Goal: Transaction & Acquisition: Purchase product/service

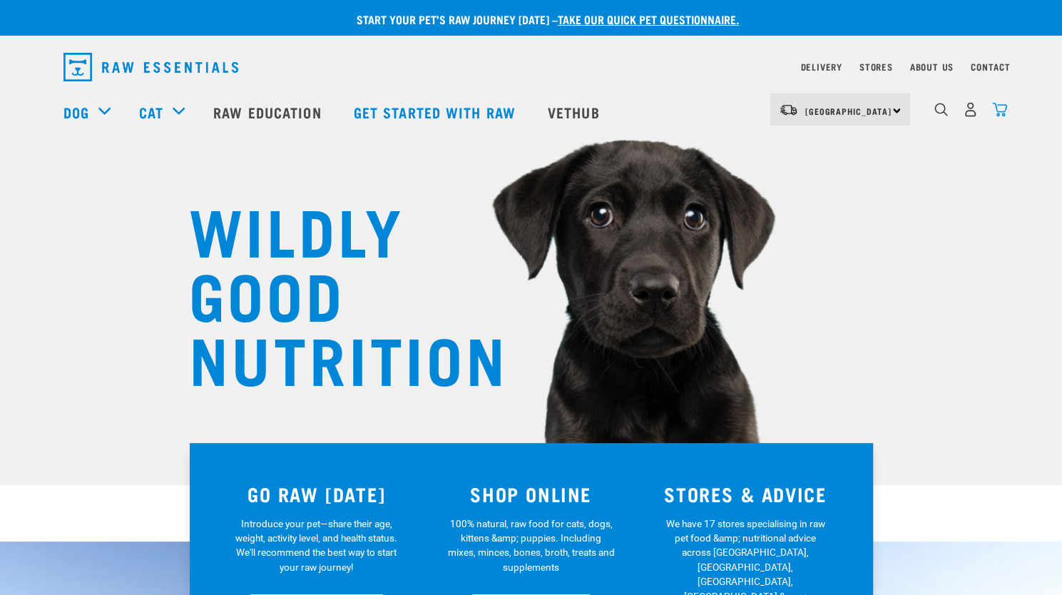
click at [1000, 116] on img "dropdown navigation" at bounding box center [1000, 109] width 15 height 15
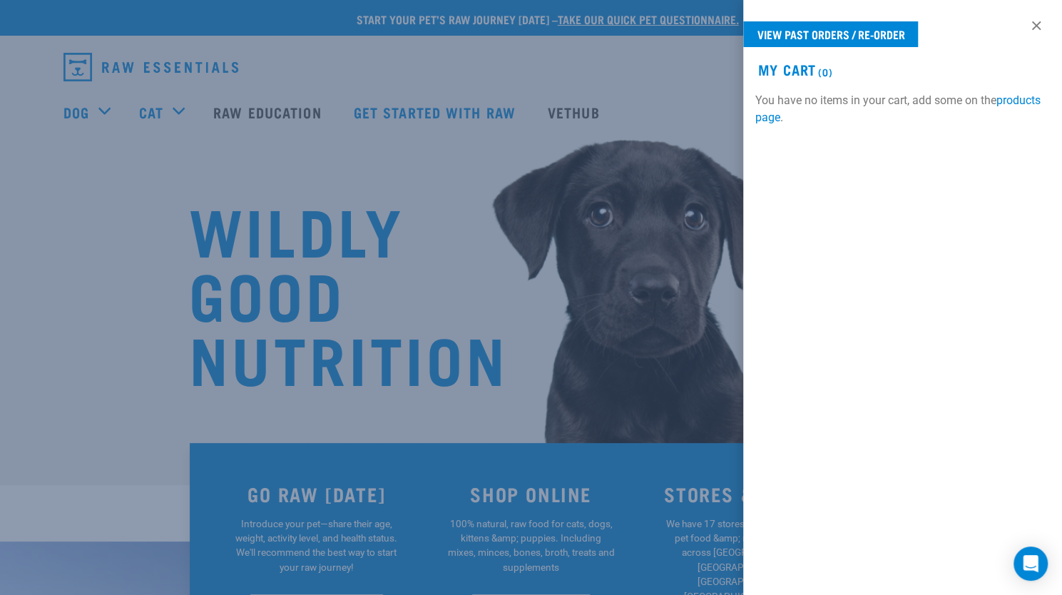
click at [592, 141] on div at bounding box center [531, 297] width 1062 height 595
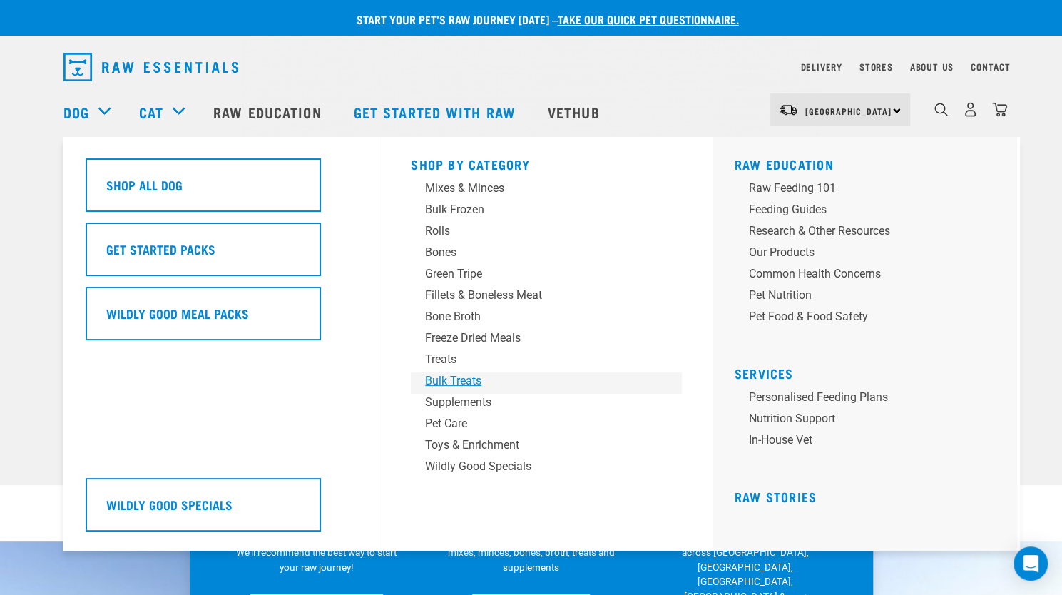
click at [475, 377] on div "Bulk Treats" at bounding box center [536, 380] width 223 height 17
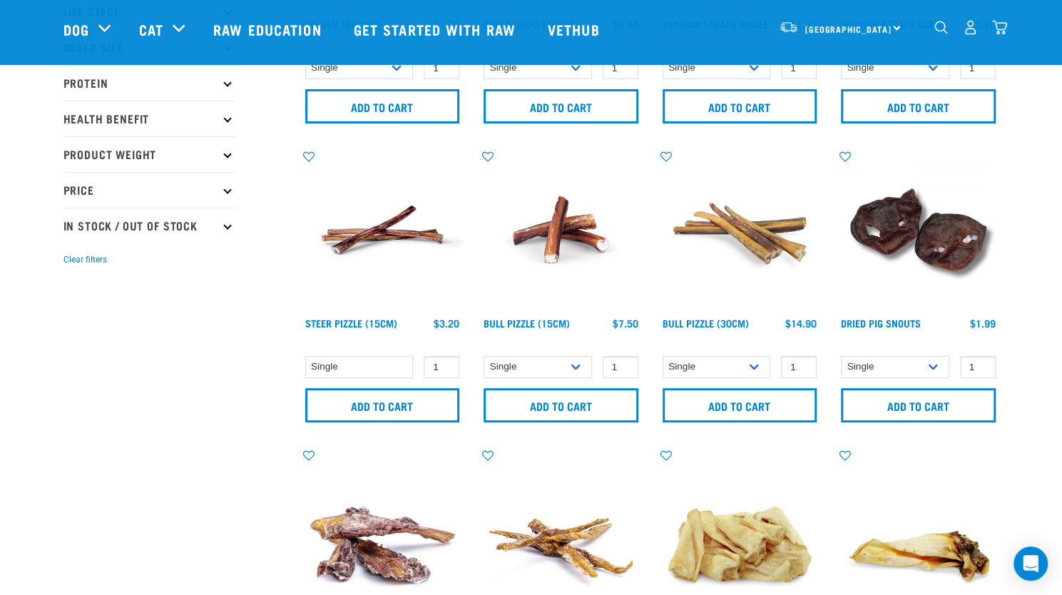
scroll to position [285, 0]
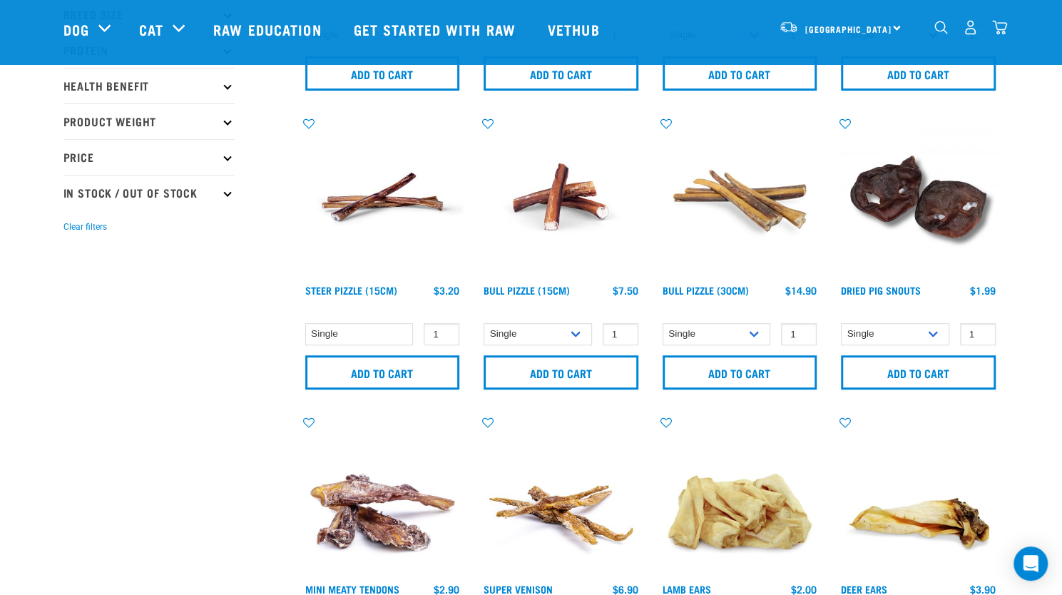
click at [739, 320] on div "Bull Pizzle (30cm) 1 0 100 0 100 0 100 Add to cart" at bounding box center [740, 257] width 179 height 299
click at [739, 342] on select "Single 10 per pack" at bounding box center [717, 334] width 108 height 22
select select "682002"
click at [663, 323] on select "Single 10 per pack" at bounding box center [717, 334] width 108 height 22
click at [739, 373] on input "Add to cart" at bounding box center [740, 372] width 155 height 34
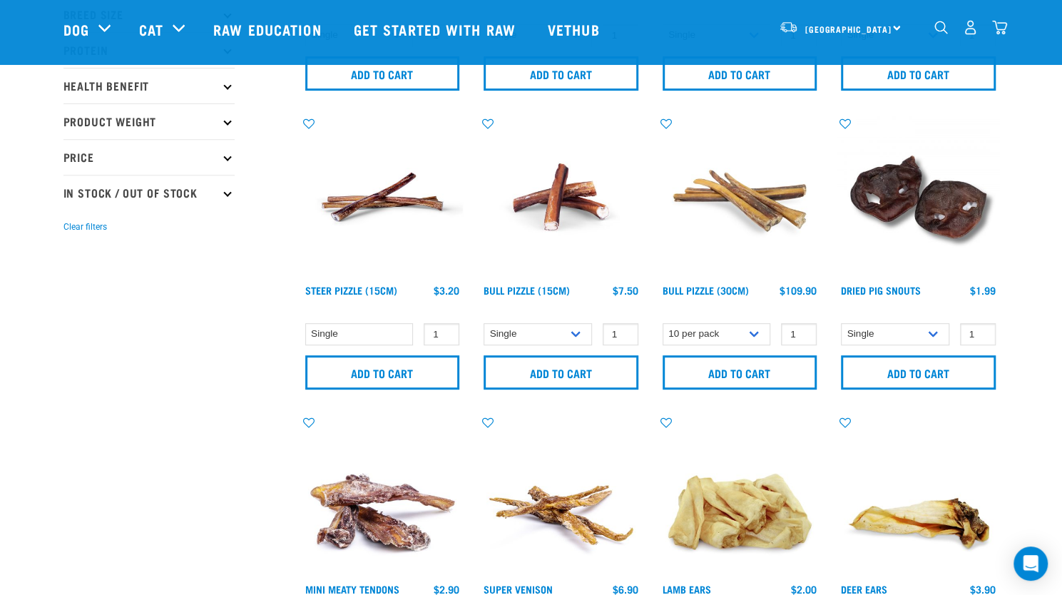
click at [54, 294] on button "delete" at bounding box center [47, 297] width 14 height 14
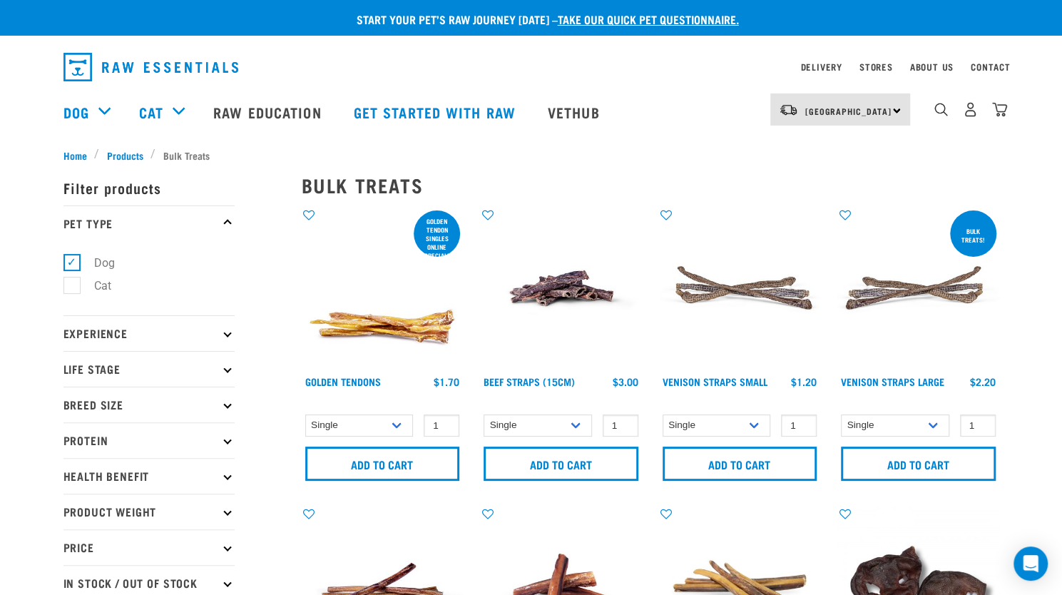
scroll to position [0, 0]
click at [970, 113] on img "dropdown navigation" at bounding box center [970, 109] width 15 height 15
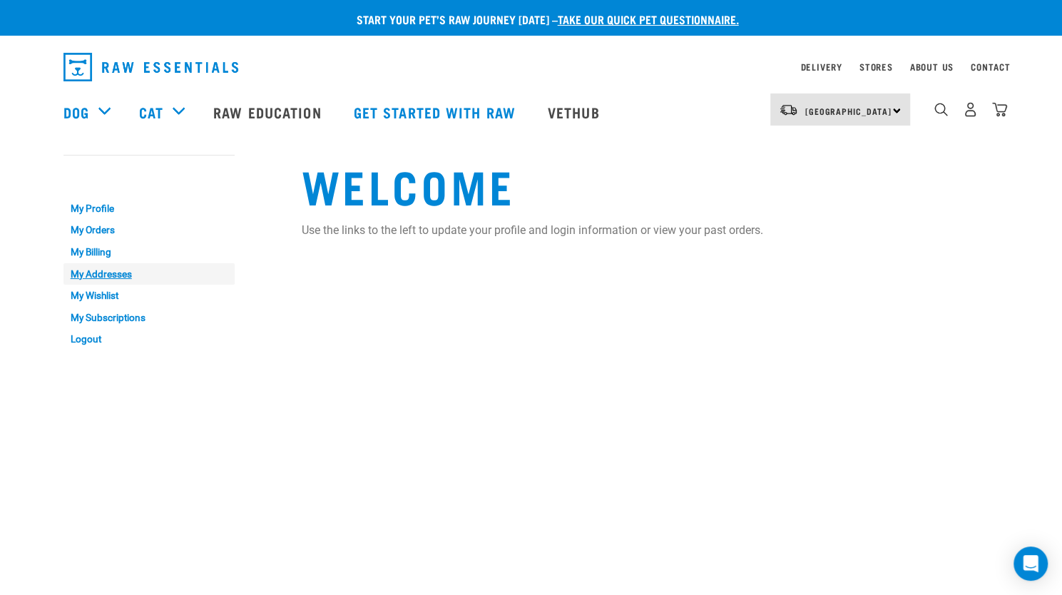
click at [98, 278] on link "My Addresses" at bounding box center [149, 274] width 171 height 22
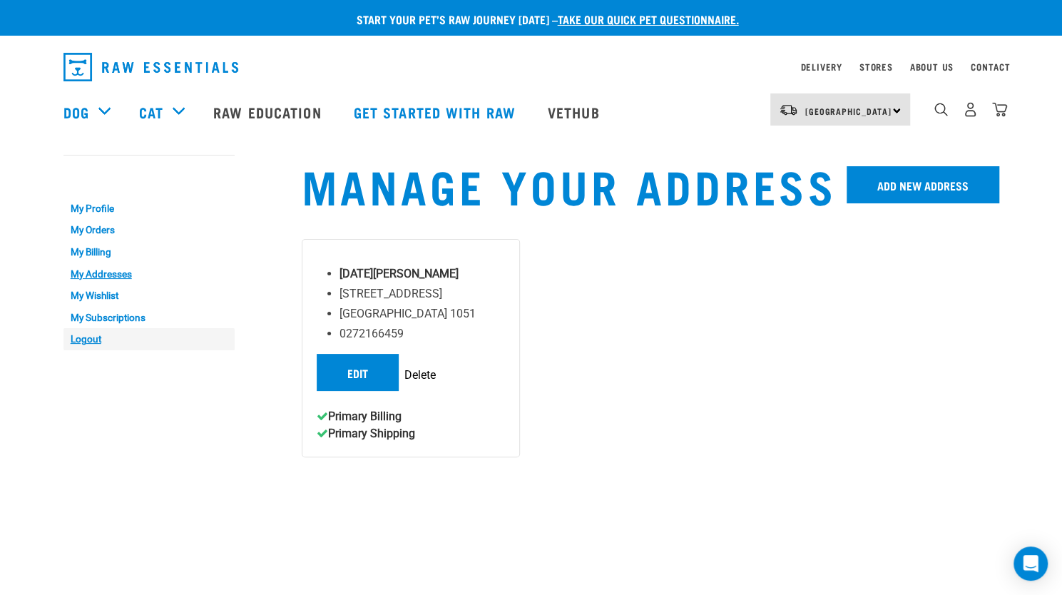
click at [91, 333] on link "Logout" at bounding box center [149, 339] width 171 height 22
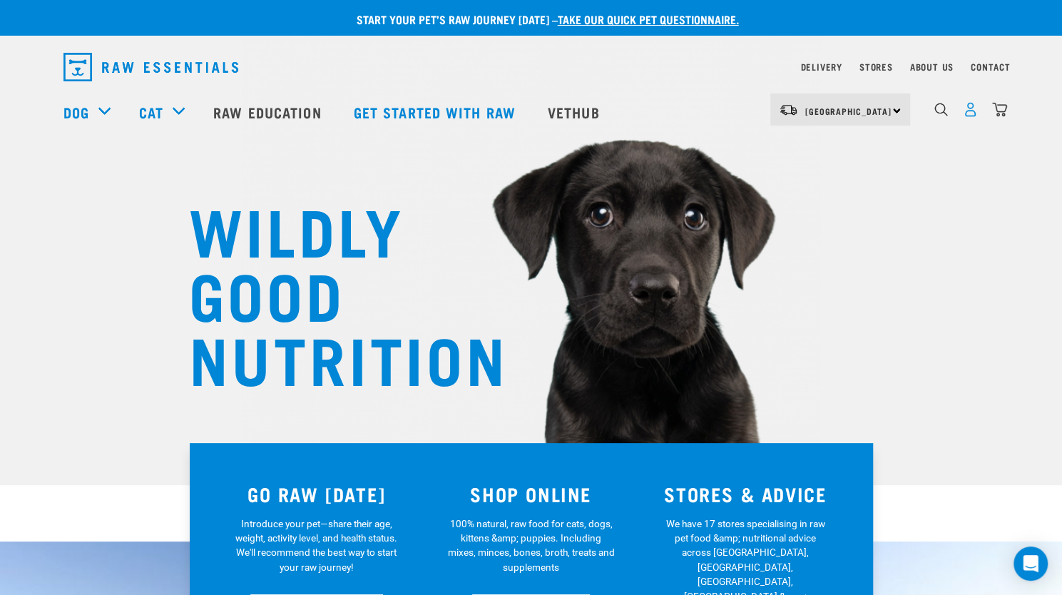
click at [973, 112] on img "dropdown navigation" at bounding box center [970, 109] width 15 height 15
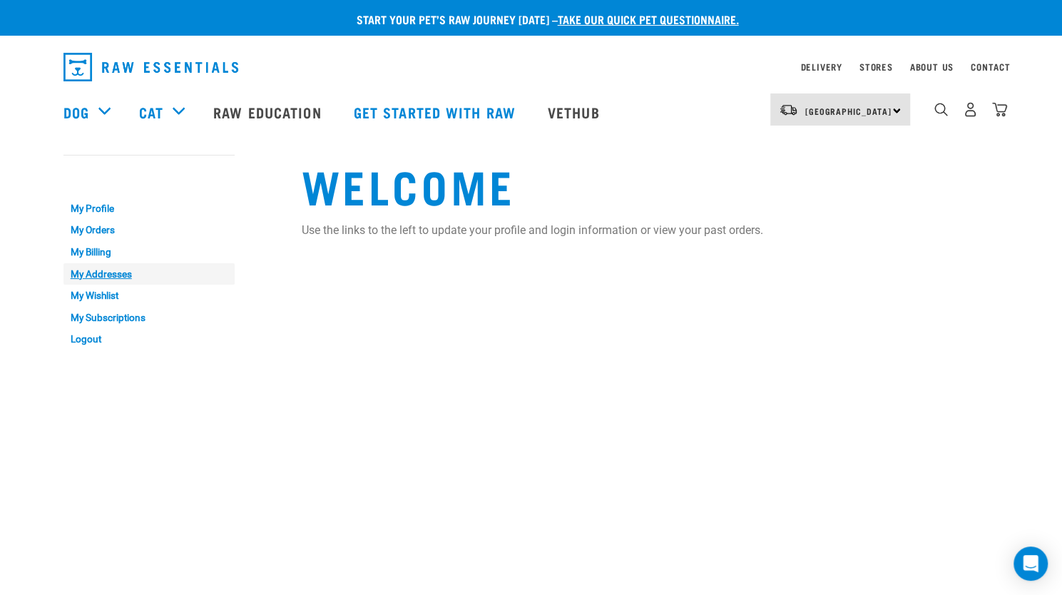
click at [118, 271] on link "My Addresses" at bounding box center [149, 274] width 171 height 22
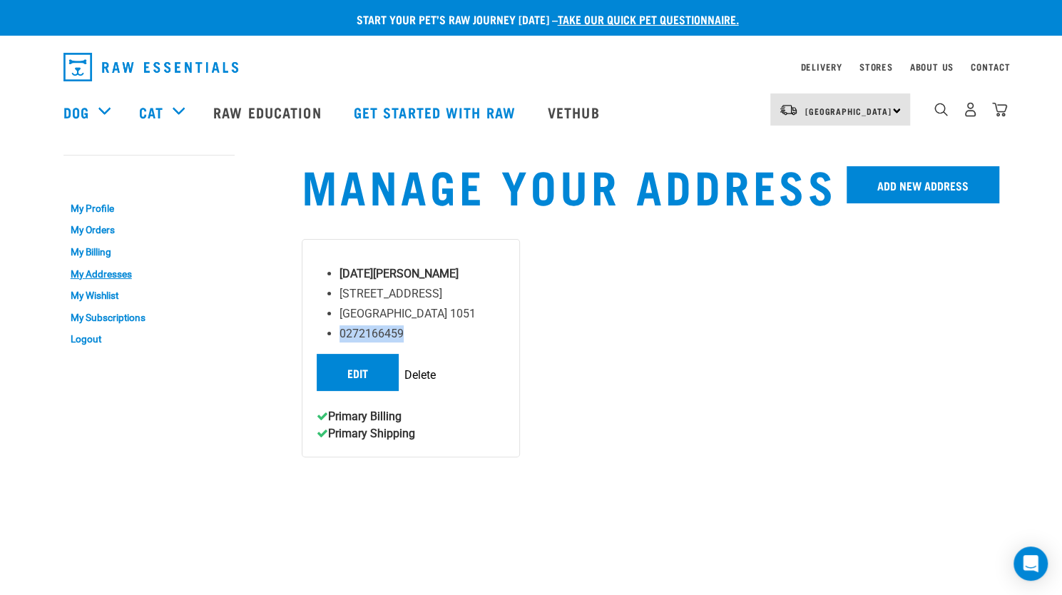
drag, startPoint x: 340, startPoint y: 335, endPoint x: 402, endPoint y: 337, distance: 62.9
click at [402, 337] on li "0272166459" at bounding box center [423, 333] width 166 height 17
copy li "0272166459"
click at [88, 336] on link "Logout" at bounding box center [149, 339] width 171 height 22
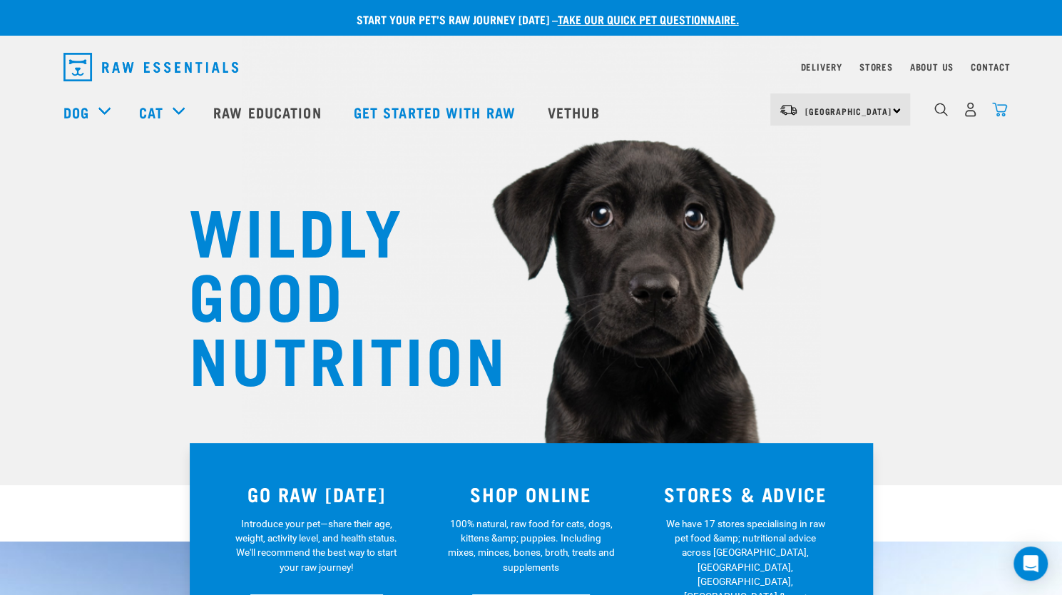
click at [1006, 115] on div "North Island North Island South Island Dog Shop All Dog Get Started Packs 1" at bounding box center [531, 111] width 959 height 57
click at [1002, 113] on img "dropdown navigation" at bounding box center [1000, 109] width 15 height 15
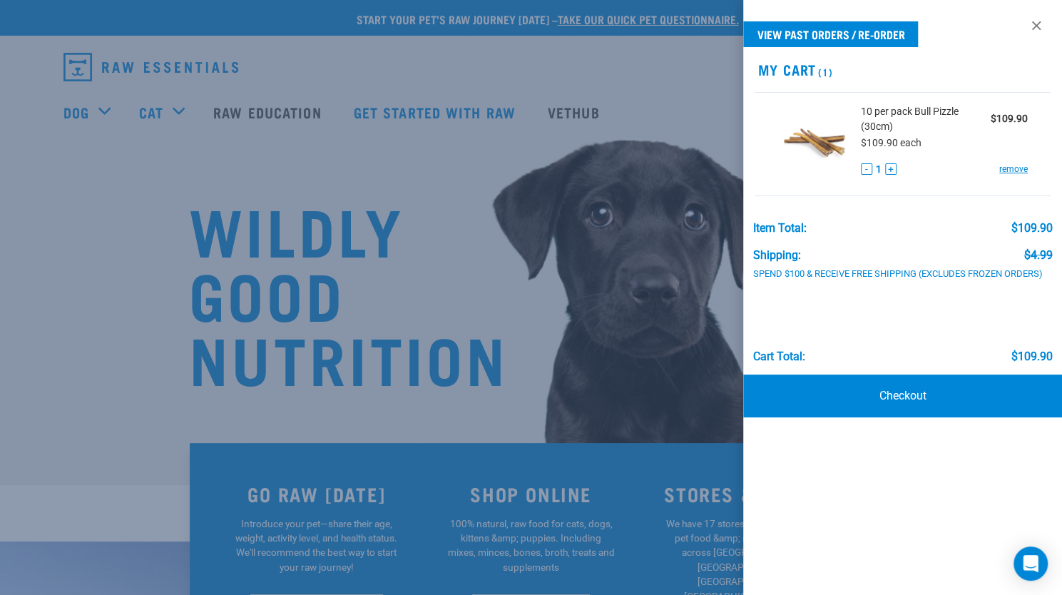
click at [138, 255] on div at bounding box center [531, 297] width 1062 height 595
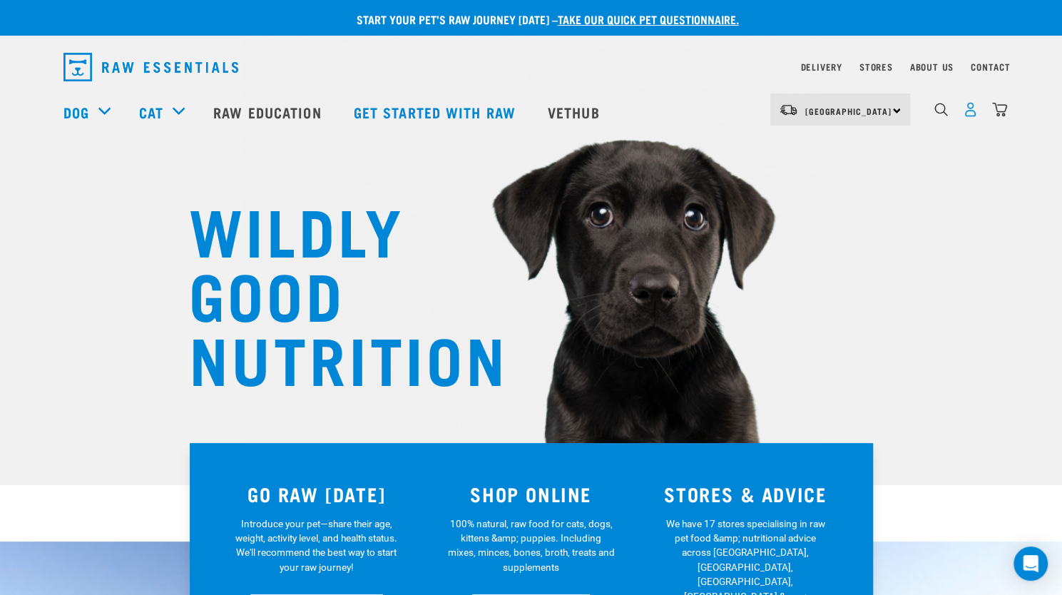
click at [968, 111] on img "dropdown navigation" at bounding box center [970, 109] width 15 height 15
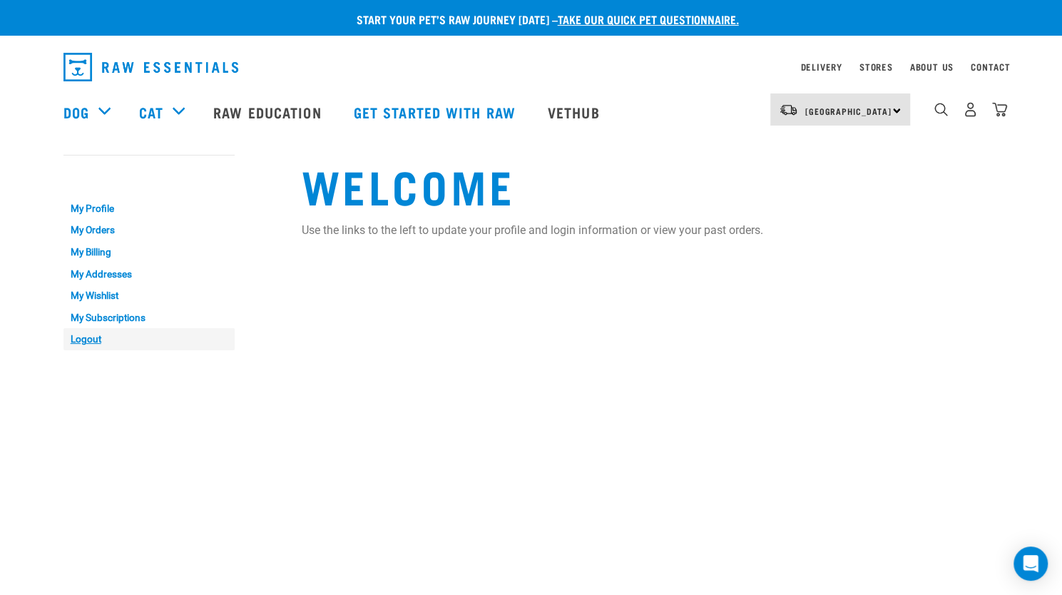
click at [79, 333] on link "Logout" at bounding box center [149, 339] width 171 height 22
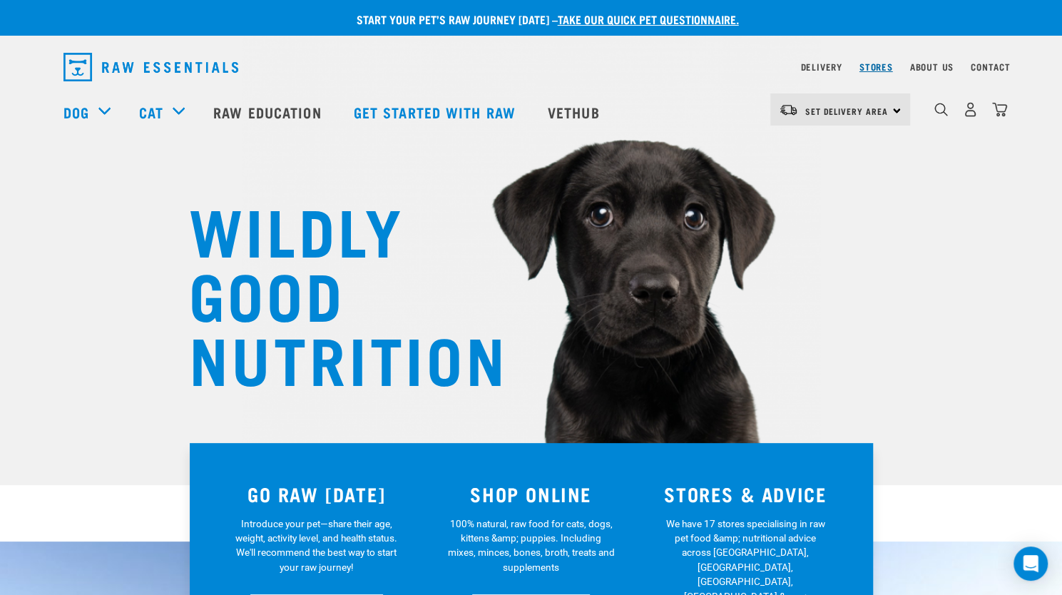
click at [880, 66] on link "Stores" at bounding box center [877, 66] width 34 height 5
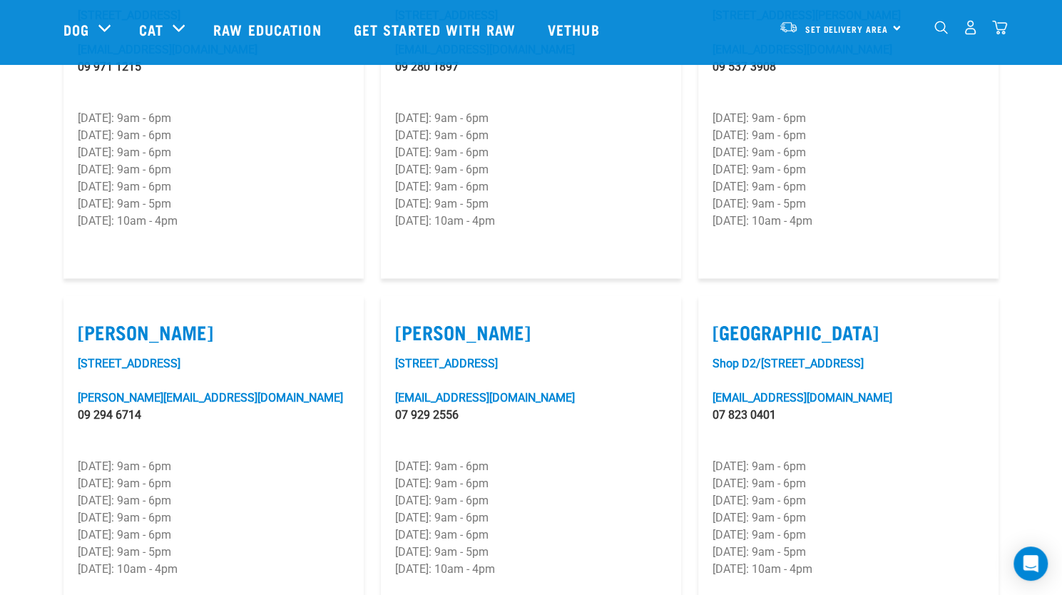
scroll to position [1284, 0]
